Goal: Complete application form

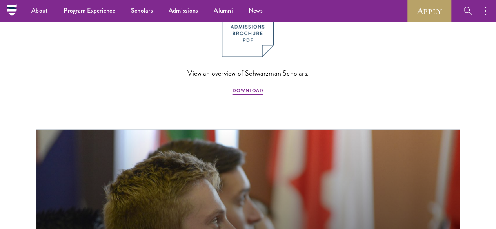
scroll to position [785, 0]
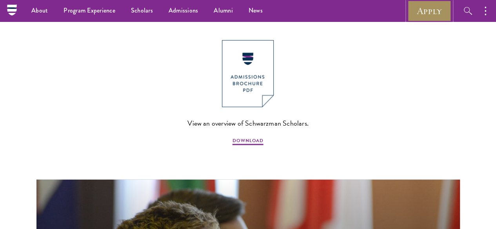
click at [422, 15] on link "Apply" at bounding box center [430, 11] width 44 height 22
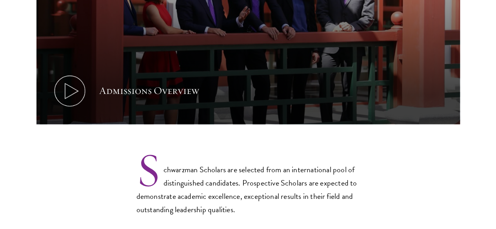
scroll to position [510, 0]
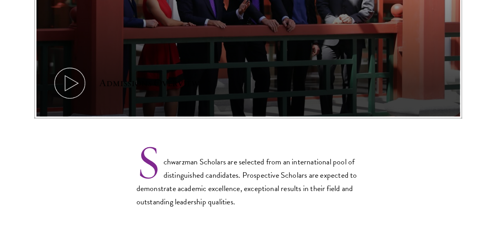
click at [87, 66] on icon at bounding box center [69, 83] width 35 height 35
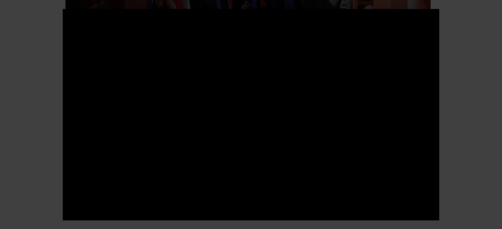
click at [482, 88] on div at bounding box center [251, 114] width 502 height 229
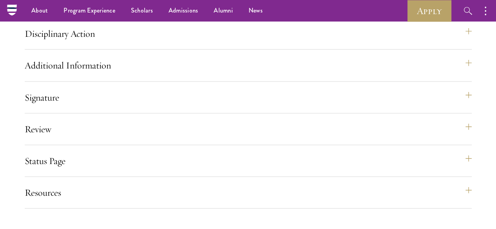
scroll to position [824, 0]
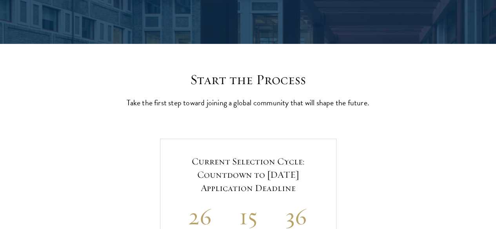
scroll to position [275, 0]
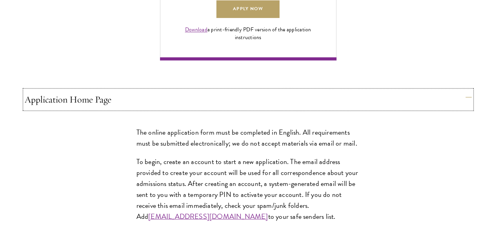
scroll to position [628, 0]
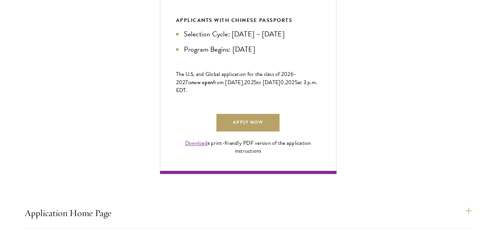
scroll to position [510, 0]
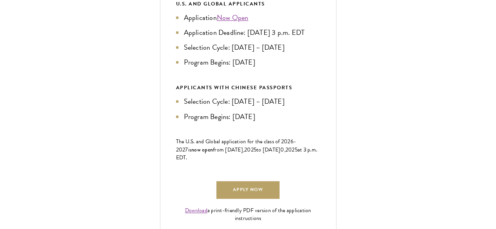
scroll to position [431, 0]
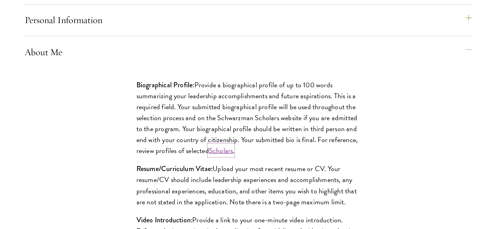
scroll to position [745, 0]
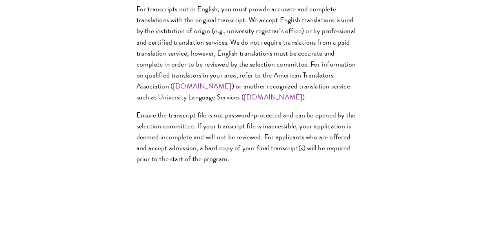
scroll to position [1334, 0]
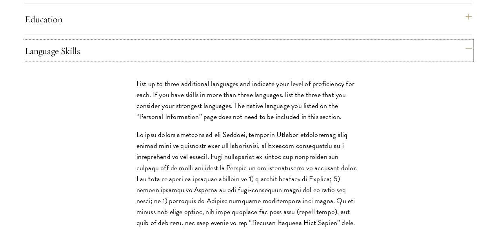
scroll to position [785, 0]
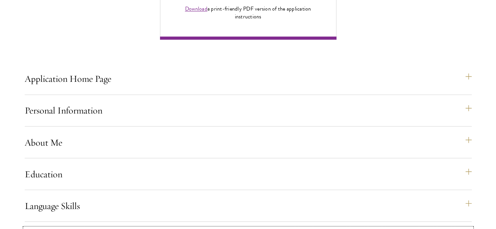
scroll to position [628, 0]
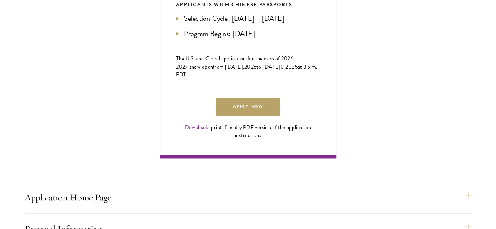
scroll to position [588, 0]
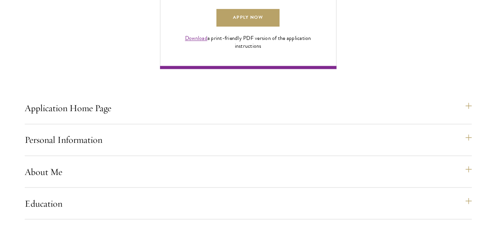
click at [254, 81] on div "Application Home Page The online application form must be completed in English.…" at bounding box center [248, 215] width 447 height 1017
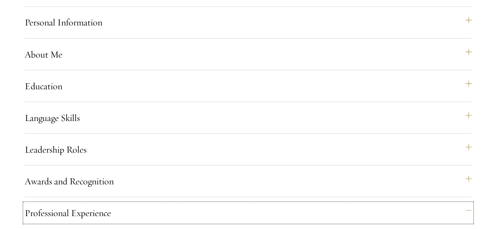
scroll to position [745, 0]
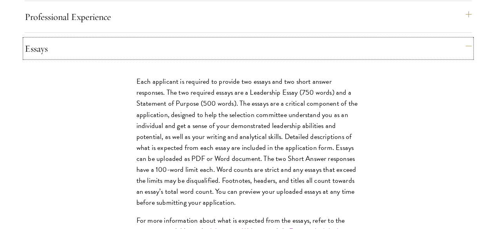
scroll to position [941, 0]
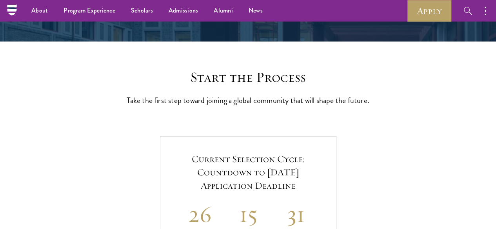
scroll to position [0, 0]
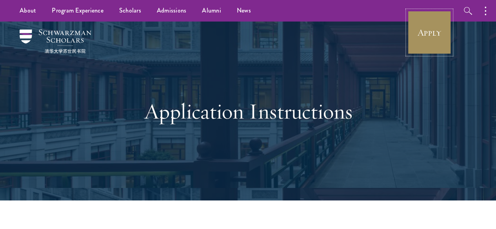
drag, startPoint x: 434, startPoint y: 36, endPoint x: 422, endPoint y: 35, distance: 12.3
click at [434, 36] on link "Apply" at bounding box center [430, 33] width 44 height 44
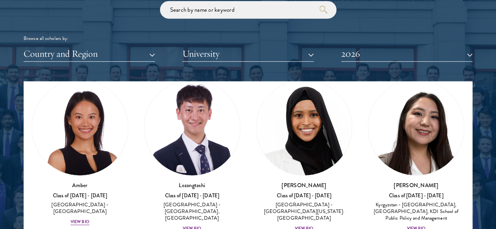
scroll to position [78, 0]
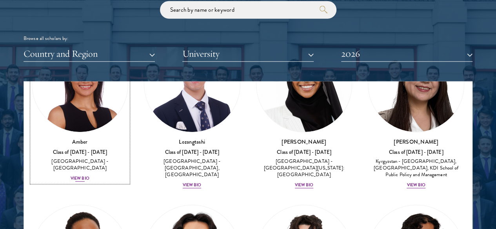
click at [89, 176] on div "View Bio" at bounding box center [80, 179] width 19 height 6
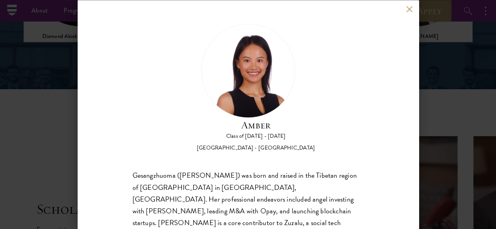
click at [408, 13] on div "Amber Class of 2025 - 2026 China - Peking University Gesangzhuoma (Amber) was b…" at bounding box center [248, 114] width 341 height 229
click at [409, 7] on button at bounding box center [409, 9] width 7 height 7
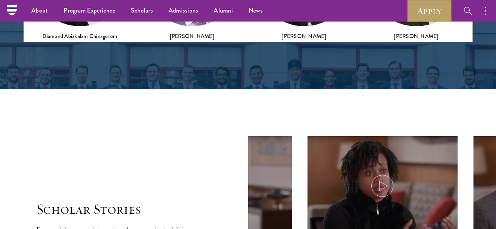
scroll to position [947, 0]
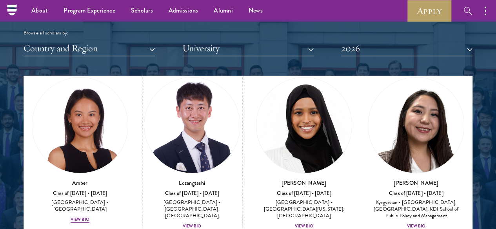
click at [183, 224] on div "View Bio" at bounding box center [192, 227] width 19 height 6
